Goal: Communication & Community: Answer question/provide support

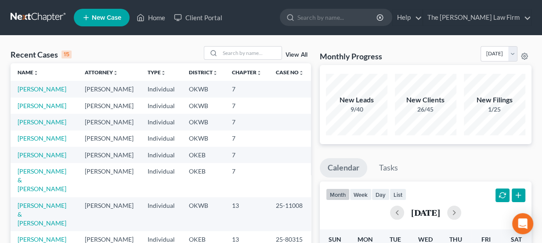
click at [53, 14] on link at bounding box center [39, 18] width 56 height 16
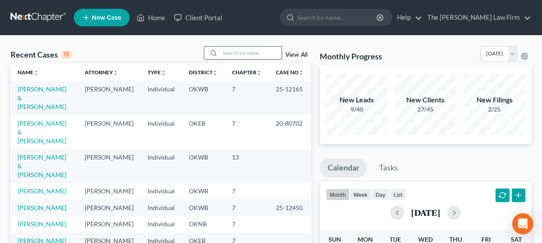
click at [241, 49] on input "search" at bounding box center [250, 53] width 61 height 13
type input "markham"
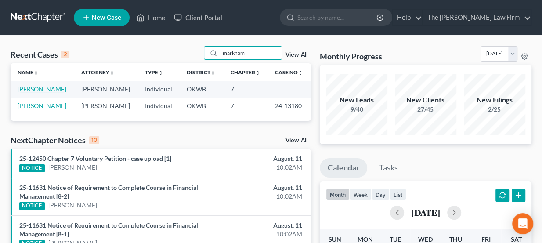
click at [49, 90] on link "[PERSON_NAME]" at bounding box center [42, 88] width 49 height 7
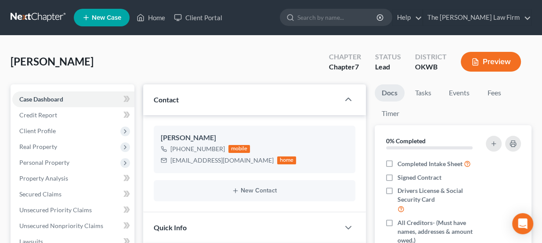
click at [39, 21] on link at bounding box center [39, 18] width 56 height 16
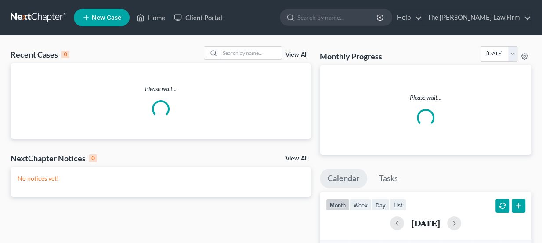
click at [253, 50] on input "search" at bounding box center [250, 53] width 61 height 13
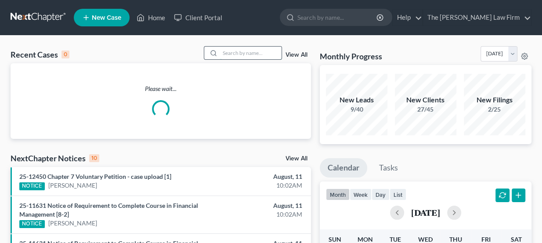
click at [253, 50] on input "search" at bounding box center [250, 53] width 61 height 13
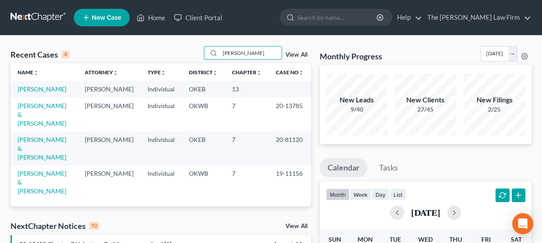
type input "[PERSON_NAME]"
click at [104, 15] on span "New Case" at bounding box center [106, 17] width 29 height 7
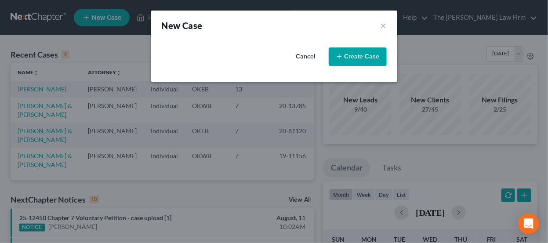
select select "65"
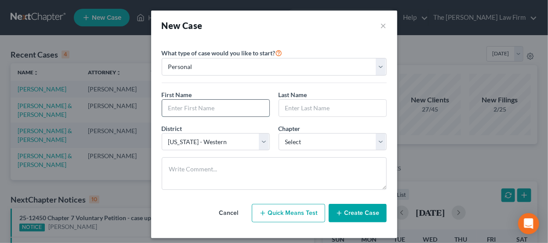
click at [213, 106] on input "text" at bounding box center [215, 108] width 107 height 17
type input "e"
type input "Kevin"
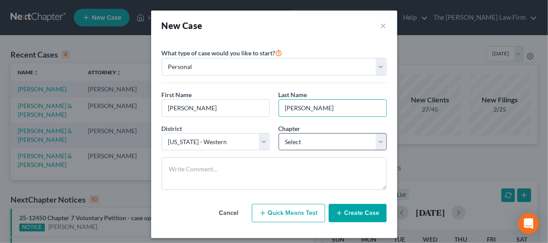
type input "Williams"
click at [305, 140] on select "Select 7 11 12 13" at bounding box center [332, 142] width 108 height 18
select select "0"
click at [278, 133] on select "Select 7 11 12 13" at bounding box center [332, 142] width 108 height 18
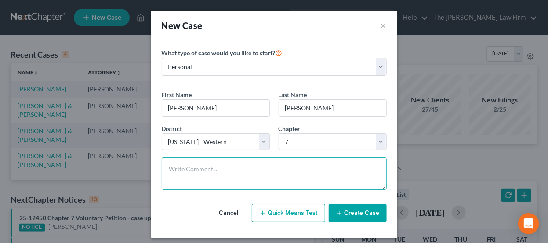
click at [267, 163] on textarea at bounding box center [274, 173] width 225 height 32
type textarea "Ch & district not conf."
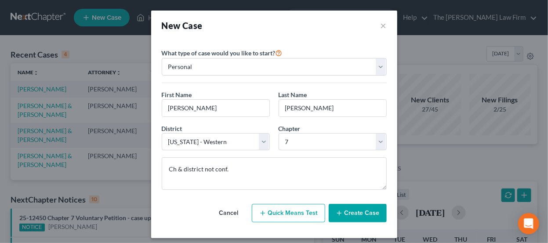
click at [346, 209] on button "Create Case" at bounding box center [357, 213] width 58 height 18
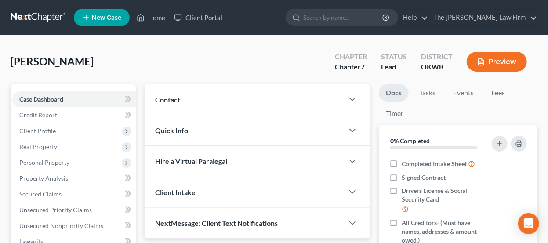
click at [224, 100] on div "Contact" at bounding box center [243, 99] width 199 height 30
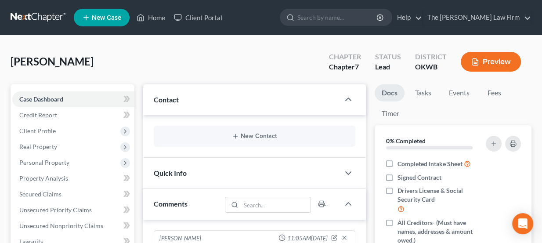
click at [261, 141] on div "New Contact" at bounding box center [255, 136] width 202 height 21
click at [260, 138] on button "New Contact" at bounding box center [255, 136] width 188 height 7
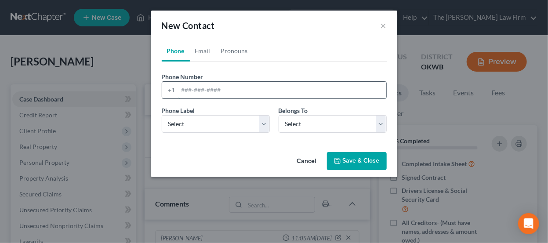
paste input "405-287-7140 kevinwilliams1813@icloud.com"
drag, startPoint x: 310, startPoint y: 89, endPoint x: 223, endPoint y: 87, distance: 87.4
click at [223, 87] on input "405-287-7140 kevinwilliams1813@icloud.com" at bounding box center [282, 90] width 208 height 17
type input "405-287-7140"
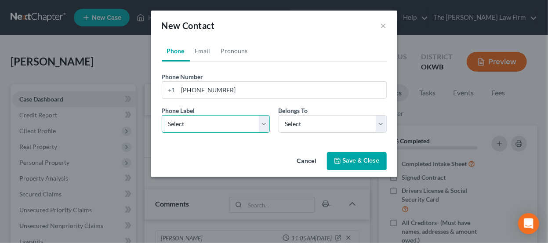
drag, startPoint x: 210, startPoint y: 122, endPoint x: 209, endPoint y: 130, distance: 8.4
click at [210, 122] on select "Select Mobile Home Work Other" at bounding box center [216, 124] width 108 height 18
select select "0"
click at [162, 115] on select "Select Mobile Home Work Other" at bounding box center [216, 124] width 108 height 18
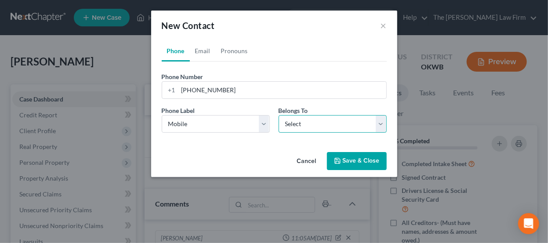
click at [322, 122] on select "Select Client Other" at bounding box center [332, 124] width 108 height 18
select select "0"
click at [278, 115] on select "Select Client Other" at bounding box center [332, 124] width 108 height 18
select select "0"
click at [203, 49] on link "Email" at bounding box center [203, 50] width 26 height 21
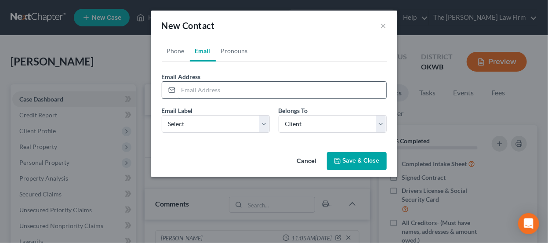
paste input "kevinwilliams1813@icloud.com"
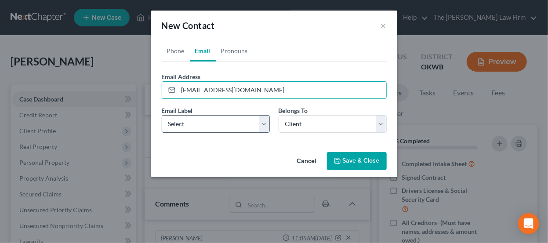
type input "kevinwilliams1813@icloud.com"
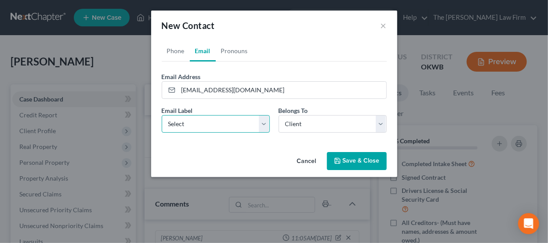
click at [238, 130] on select "Select Home Work Other" at bounding box center [216, 124] width 108 height 18
select select "0"
click at [162, 115] on select "Select Home Work Other" at bounding box center [216, 124] width 108 height 18
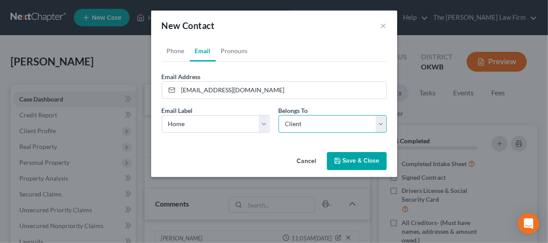
click at [317, 128] on select "Select Client Other" at bounding box center [332, 124] width 108 height 18
click at [347, 160] on button "Save & Close" at bounding box center [357, 161] width 60 height 18
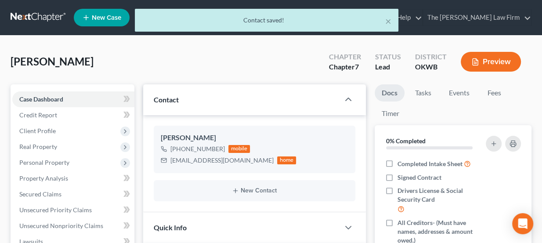
click at [49, 22] on div "× Contact saved!" at bounding box center [267, 22] width 542 height 27
click at [48, 15] on div "× Contact saved!" at bounding box center [267, 22] width 542 height 27
click at [47, 18] on div "× Contact saved!" at bounding box center [267, 22] width 542 height 27
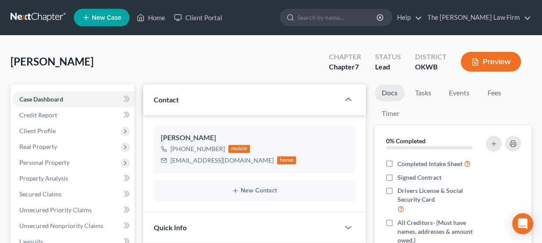
click at [54, 14] on link at bounding box center [39, 18] width 56 height 16
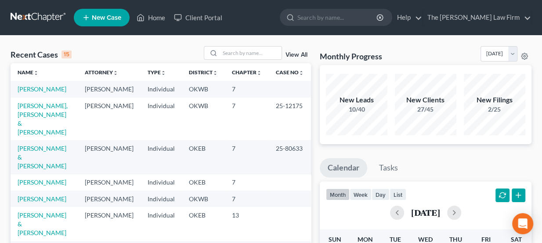
click at [47, 14] on link at bounding box center [39, 18] width 56 height 16
click at [228, 52] on input "search" at bounding box center [250, 53] width 61 height 13
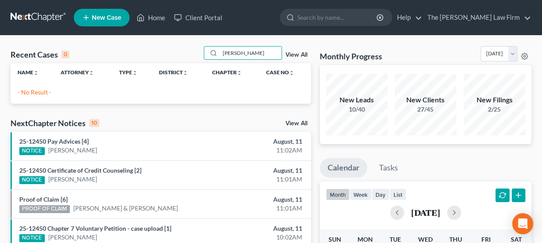
type input "[PERSON_NAME]"
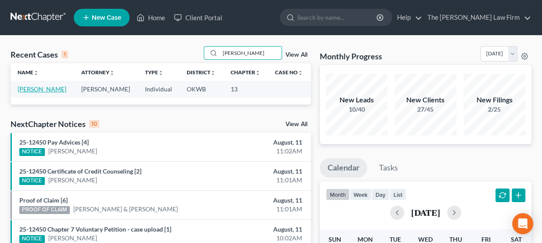
click at [49, 88] on link "[PERSON_NAME]" at bounding box center [42, 88] width 49 height 7
select select "8"
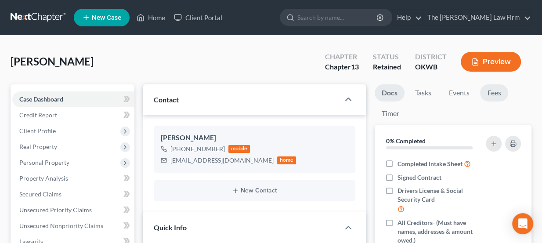
click at [496, 92] on link "Fees" at bounding box center [494, 92] width 28 height 17
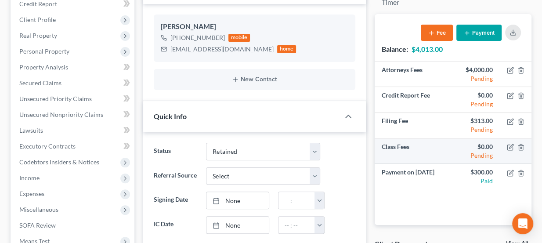
scroll to position [119, 0]
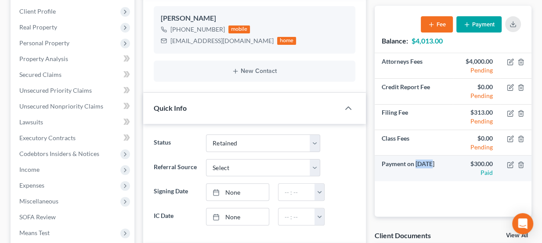
drag, startPoint x: 417, startPoint y: 162, endPoint x: 430, endPoint y: 163, distance: 12.8
click at [430, 163] on td "Payment on [DATE]" at bounding box center [414, 167] width 78 height 25
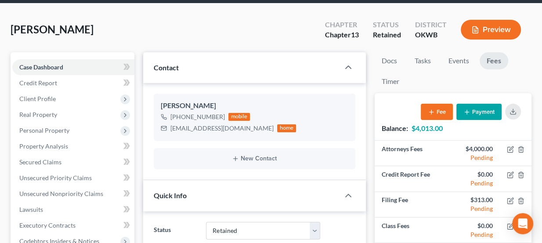
scroll to position [0, 0]
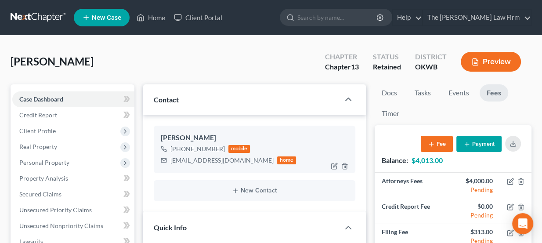
drag, startPoint x: 178, startPoint y: 134, endPoint x: 226, endPoint y: 138, distance: 48.0
click at [226, 138] on div "[PERSON_NAME]" at bounding box center [255, 138] width 188 height 11
click at [218, 135] on div "[PERSON_NAME]" at bounding box center [255, 138] width 188 height 11
drag, startPoint x: 217, startPoint y: 135, endPoint x: 160, endPoint y: 139, distance: 57.2
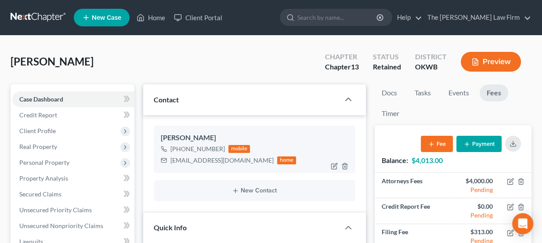
click at [161, 139] on div "[PERSON_NAME]" at bounding box center [255, 138] width 188 height 11
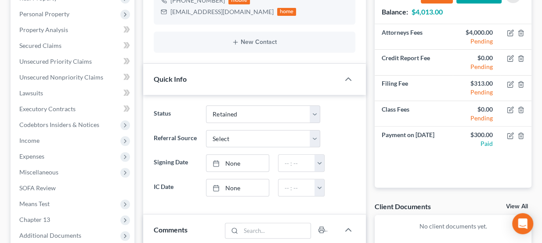
scroll to position [147, 0]
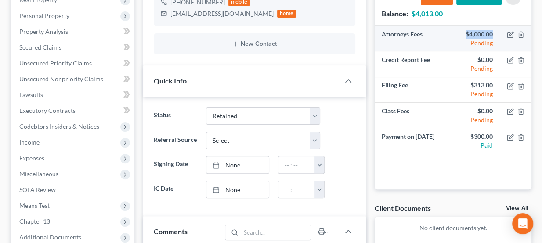
drag, startPoint x: 494, startPoint y: 30, endPoint x: 465, endPoint y: 34, distance: 29.3
click at [465, 34] on td "$4,000.00 Pending" at bounding box center [476, 38] width 47 height 25
click at [465, 34] on div "$4,000.00" at bounding box center [476, 34] width 33 height 9
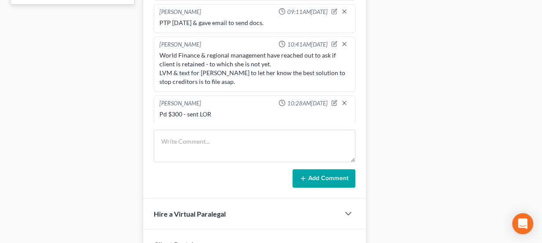
scroll to position [426, 0]
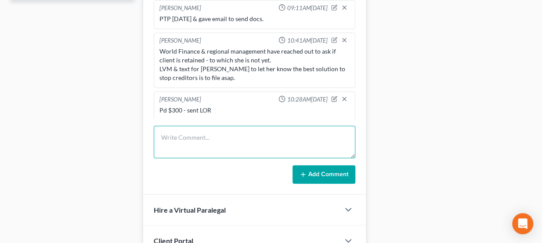
click at [197, 134] on textarea at bounding box center [255, 142] width 202 height 32
click at [211, 134] on textarea at bounding box center [255, 142] width 202 height 32
type textarea "Security finance called to confirm client status."
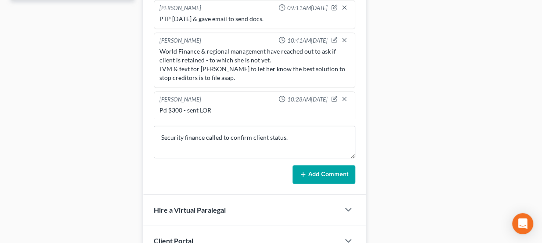
click at [320, 170] on button "Add Comment" at bounding box center [323, 174] width 63 height 18
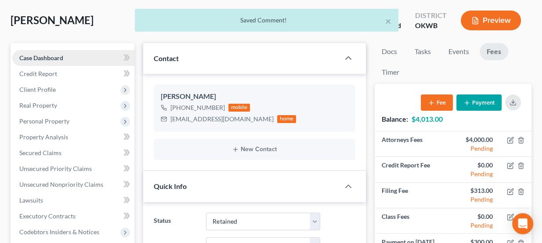
scroll to position [0, 0]
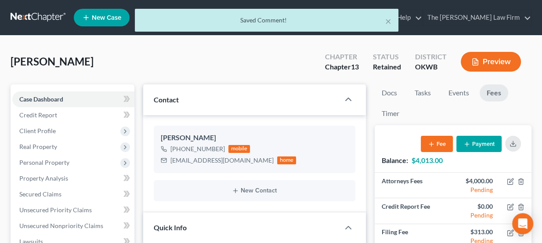
click at [41, 9] on div "× Saved Comment!" at bounding box center [267, 22] width 542 height 27
click at [41, 20] on div "× Saved Comment!" at bounding box center [267, 22] width 542 height 27
click at [40, 16] on div "× Saved Comment!" at bounding box center [267, 22] width 542 height 27
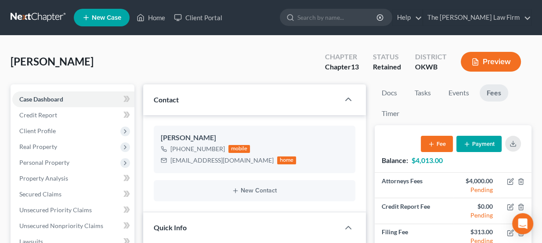
click at [48, 16] on link at bounding box center [39, 18] width 56 height 16
